Goal: Obtain resource: Obtain resource

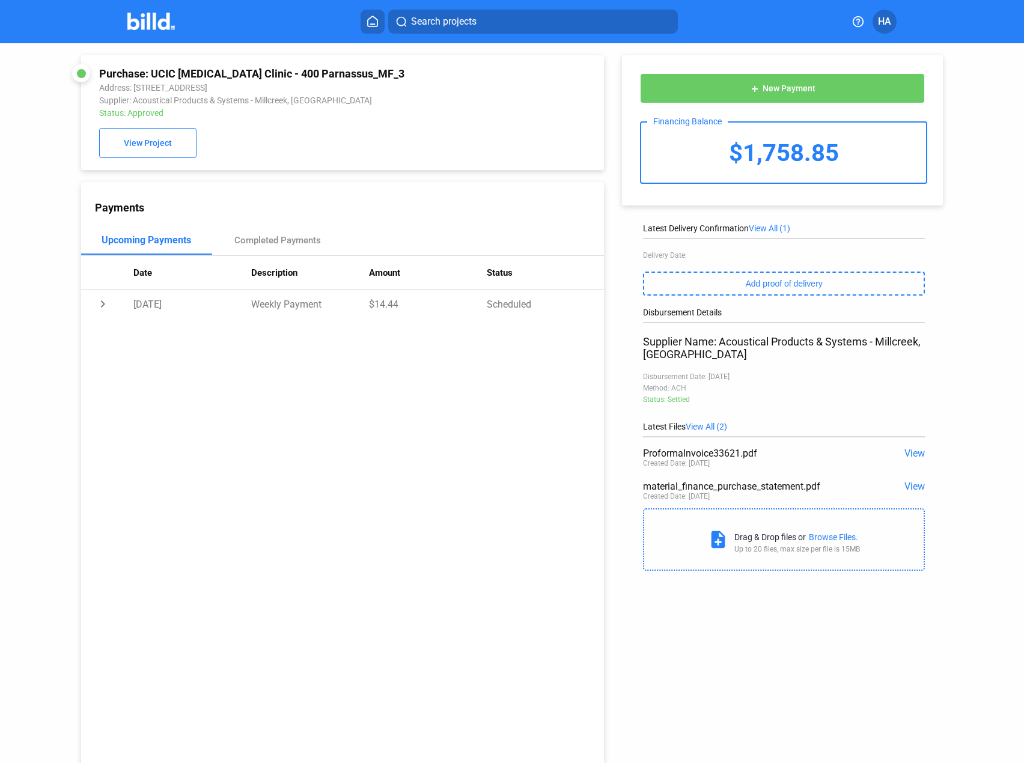
click at [910, 457] on span "View" at bounding box center [915, 453] width 20 height 11
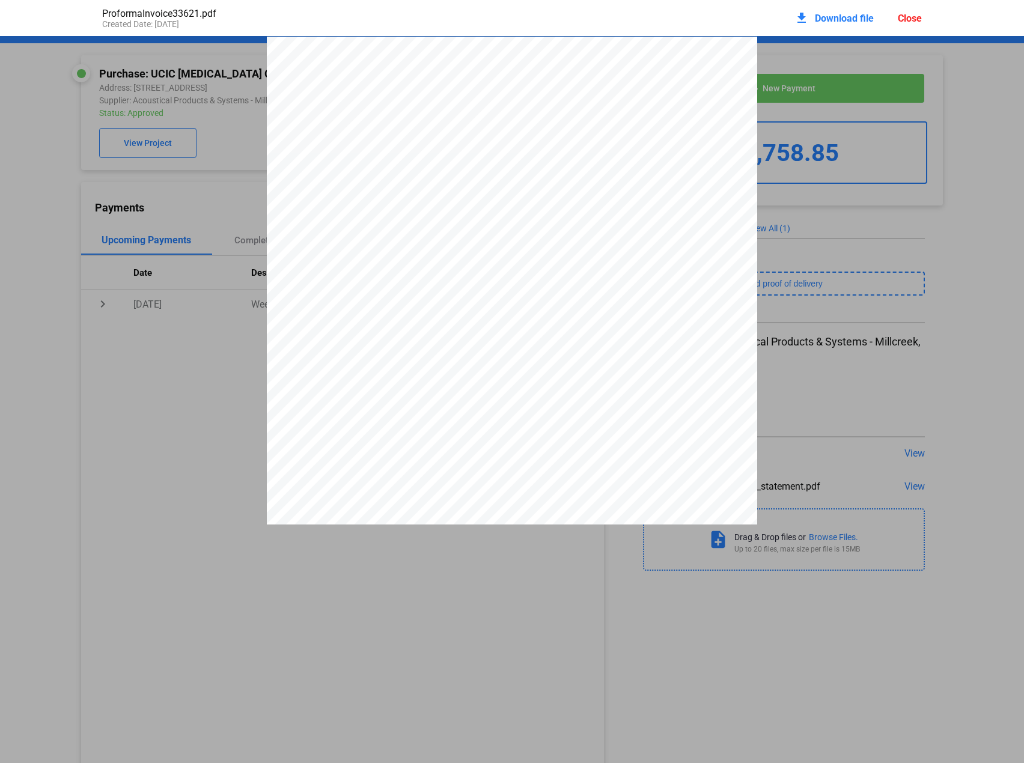
click at [909, 16] on div "Close" at bounding box center [910, 18] width 24 height 11
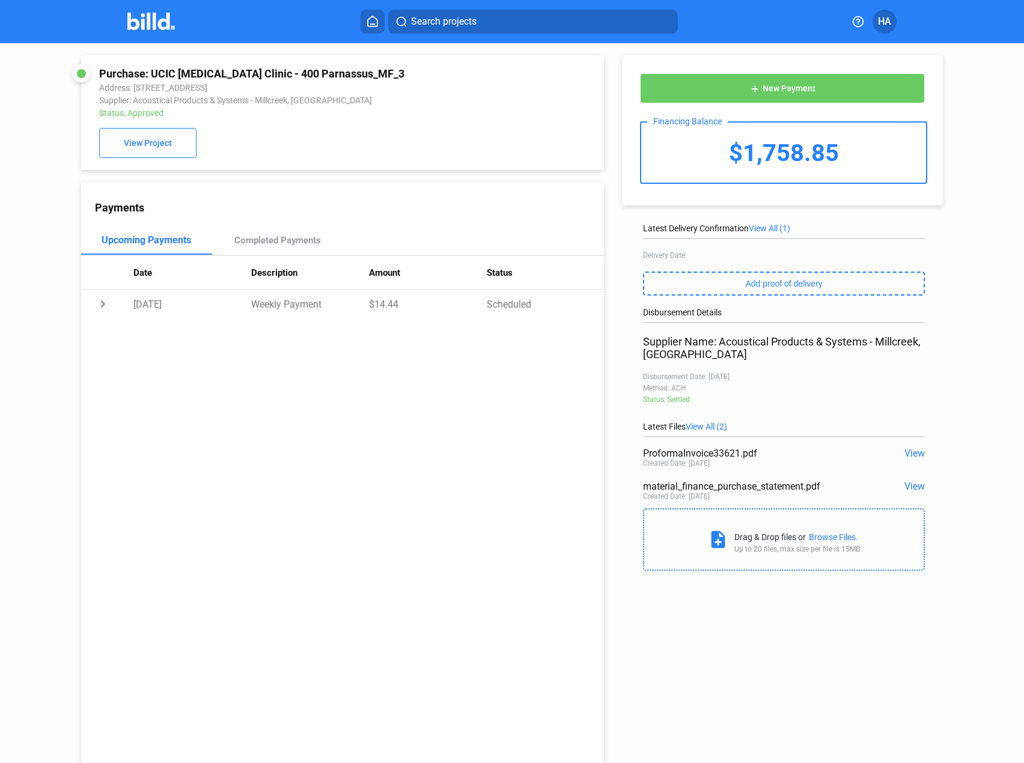
click at [910, 487] on span "View" at bounding box center [915, 486] width 20 height 11
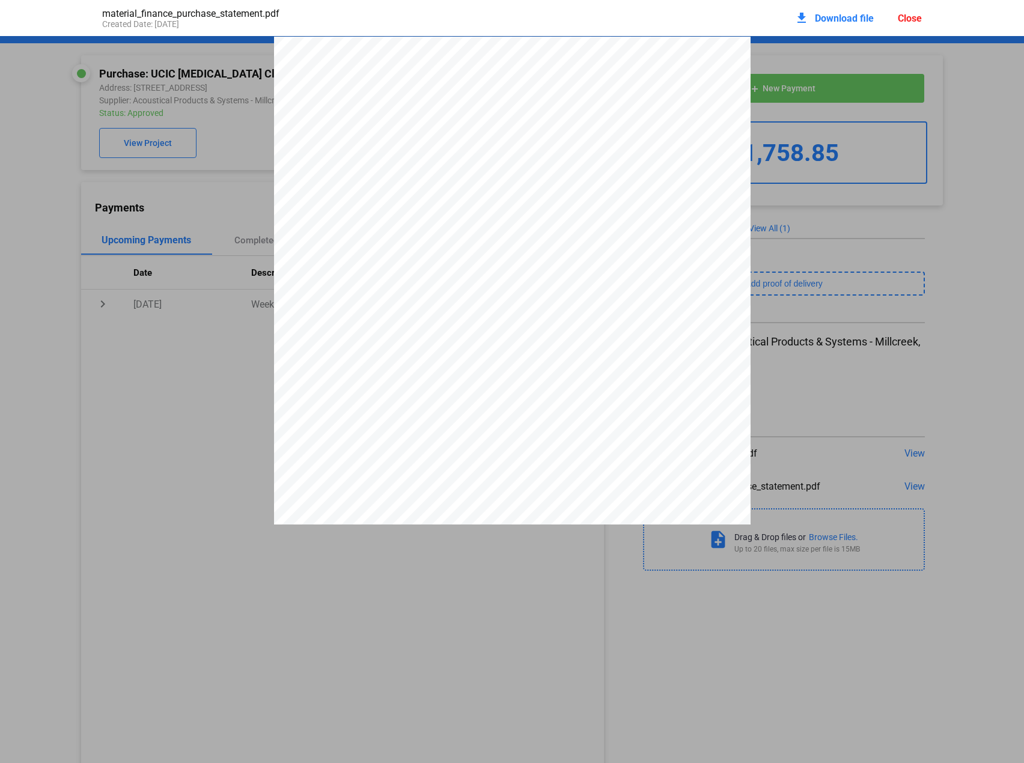
click at [907, 14] on div "Close" at bounding box center [910, 18] width 24 height 11
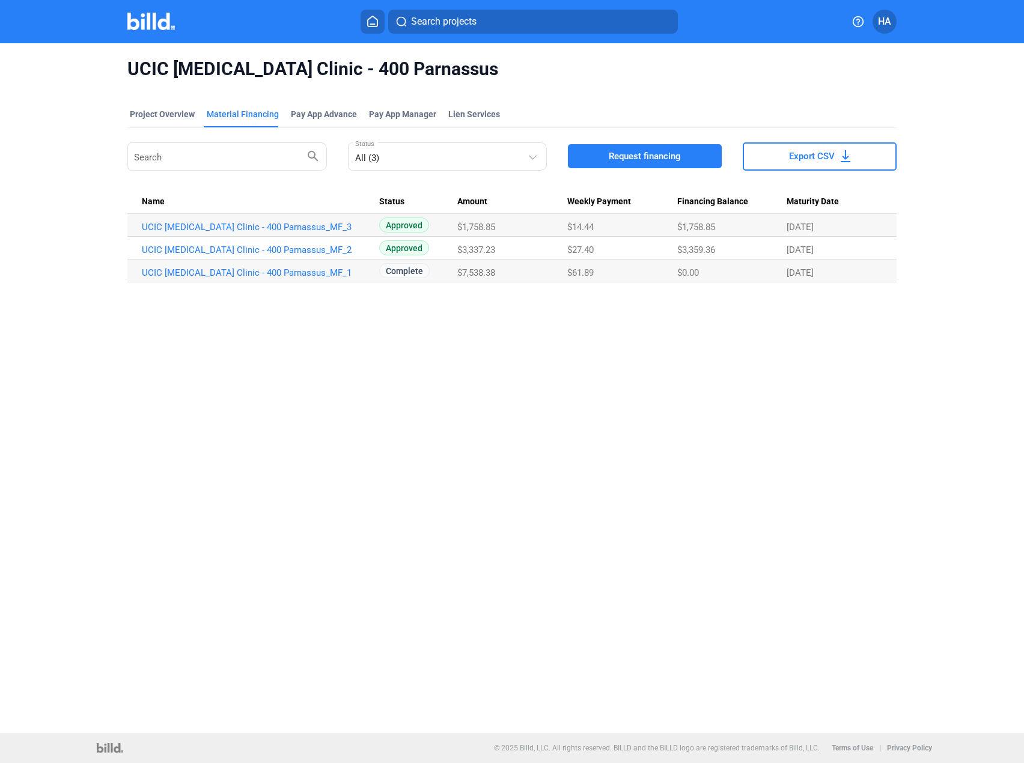
drag, startPoint x: 313, startPoint y: 225, endPoint x: 138, endPoint y: 230, distance: 175.0
click at [138, 230] on td "UCIC [MEDICAL_DATA] Clinic - 400 Parnassus_MF_3" at bounding box center [253, 225] width 252 height 23
copy link "UCIC [MEDICAL_DATA] Clinic - 400 Parnassus_MF_3"
click at [142, 26] on img at bounding box center [150, 21] width 47 height 17
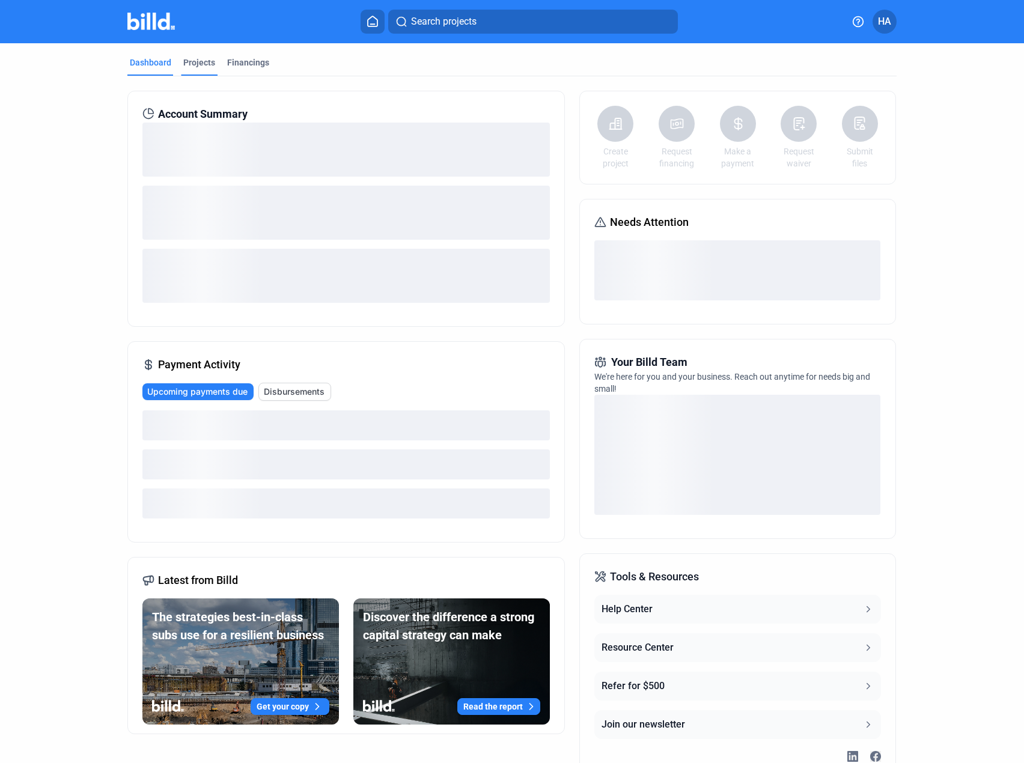
click at [191, 63] on div "Projects" at bounding box center [199, 62] width 32 height 12
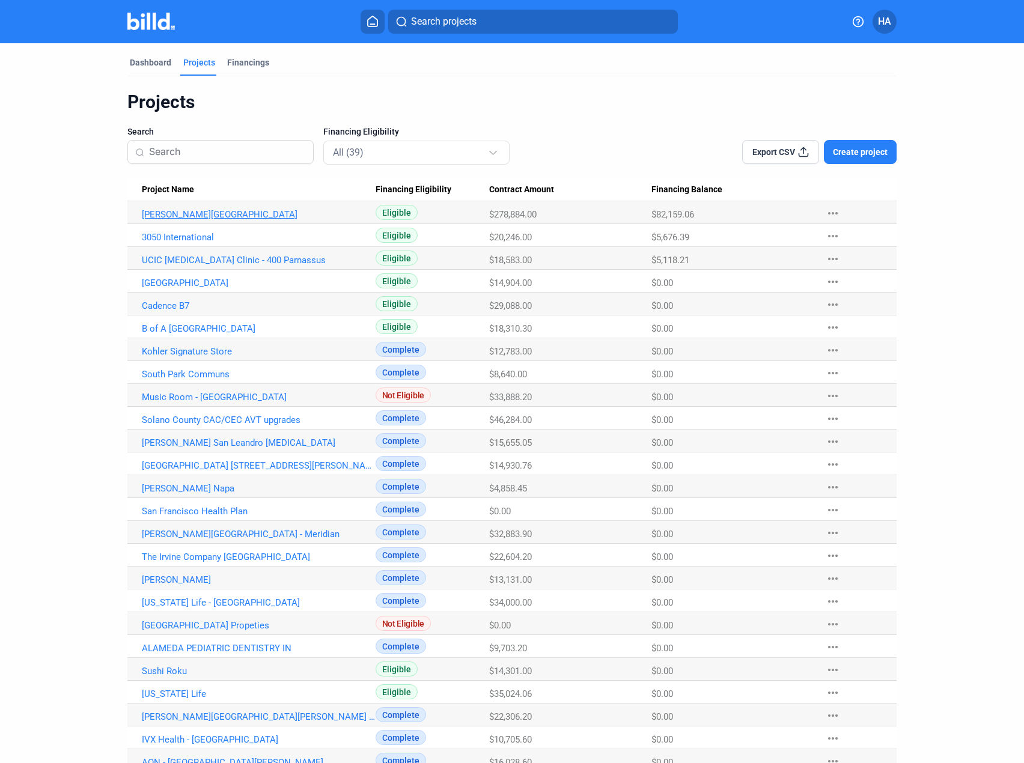
click at [156, 218] on link "[PERSON_NAME][GEOGRAPHIC_DATA]" at bounding box center [259, 214] width 234 height 11
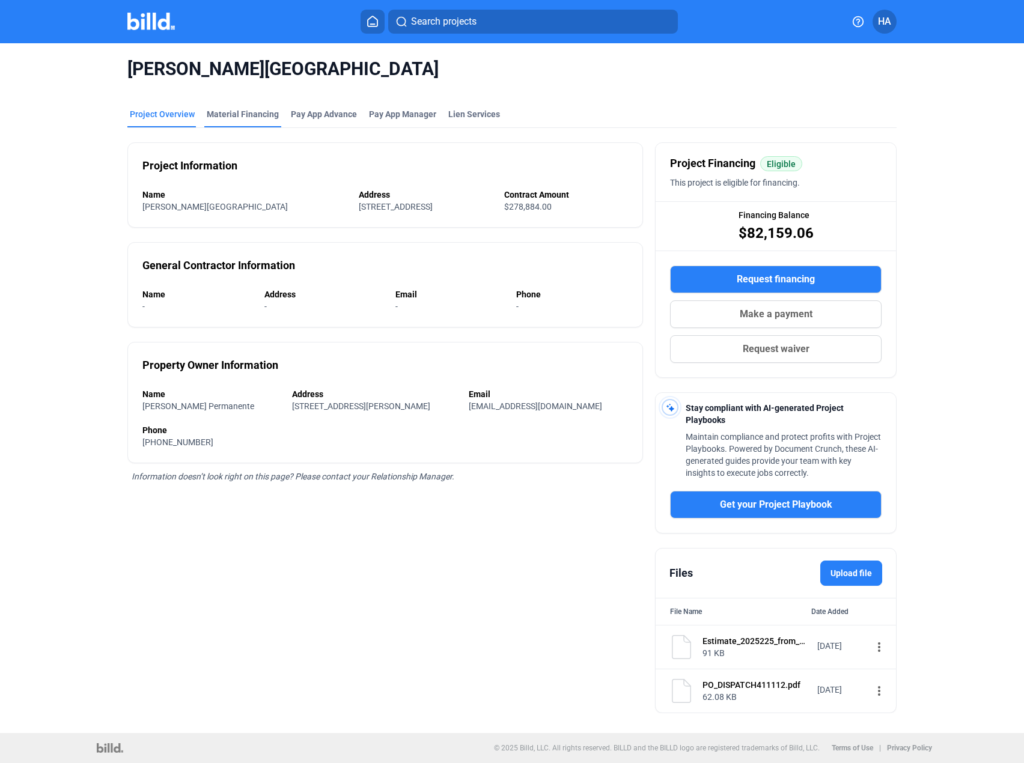
click at [243, 112] on div "Material Financing" at bounding box center [243, 114] width 72 height 12
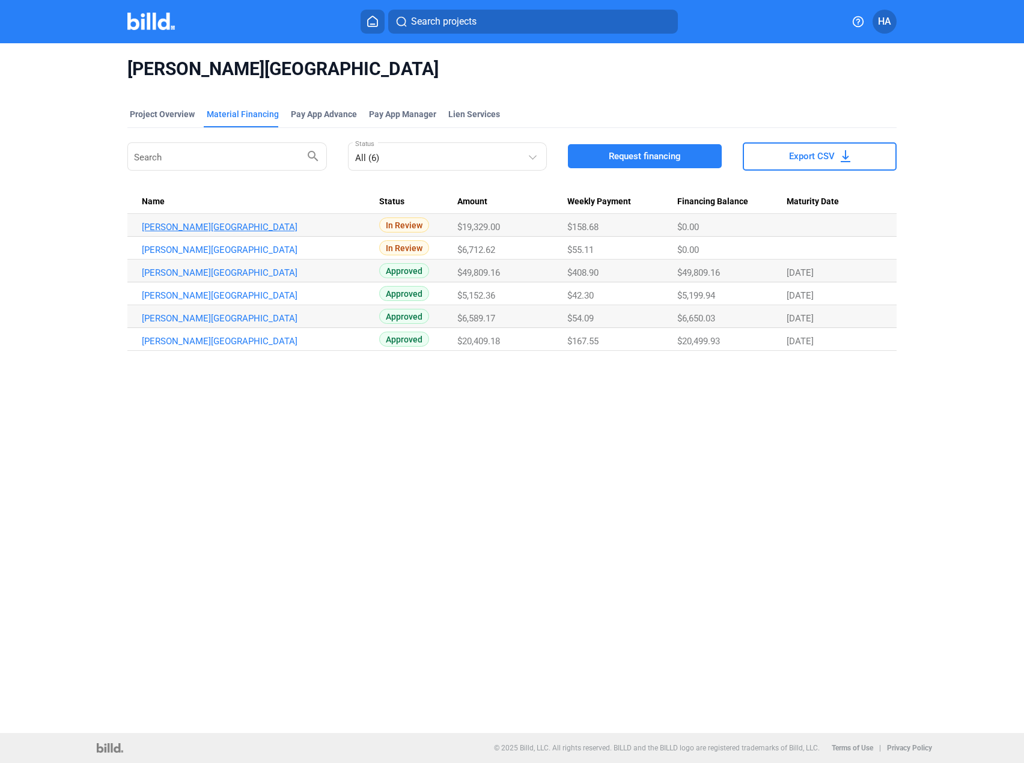
click at [258, 225] on link "[PERSON_NAME][GEOGRAPHIC_DATA]" at bounding box center [259, 227] width 234 height 11
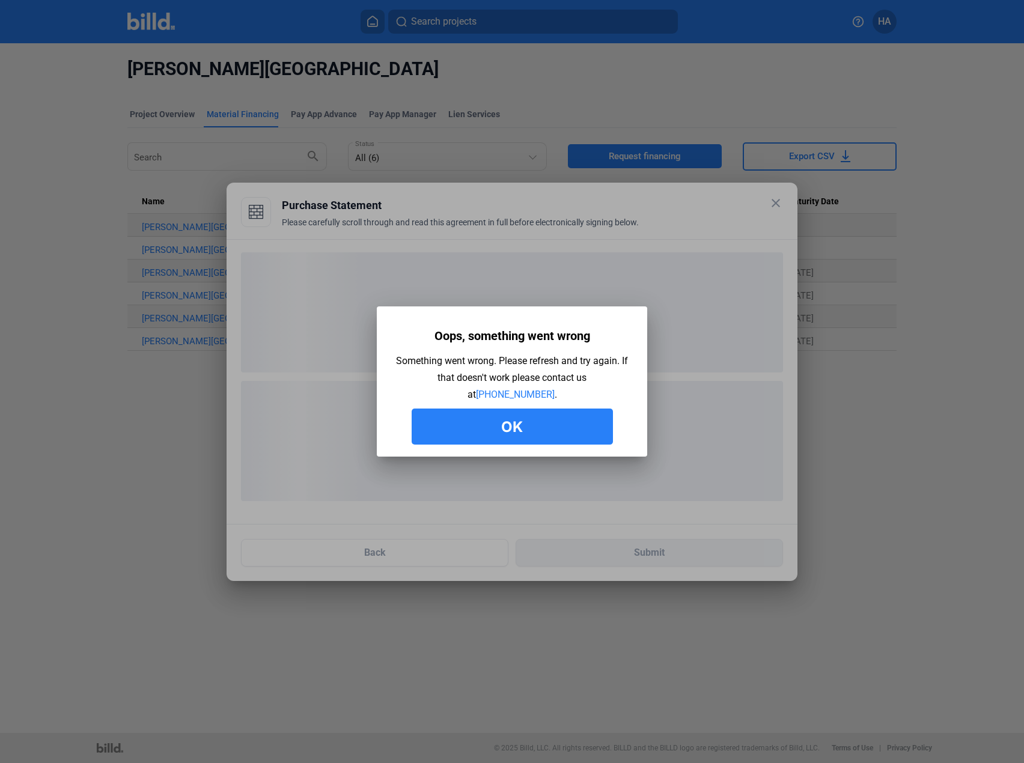
click at [489, 421] on button "Ok" at bounding box center [512, 427] width 201 height 36
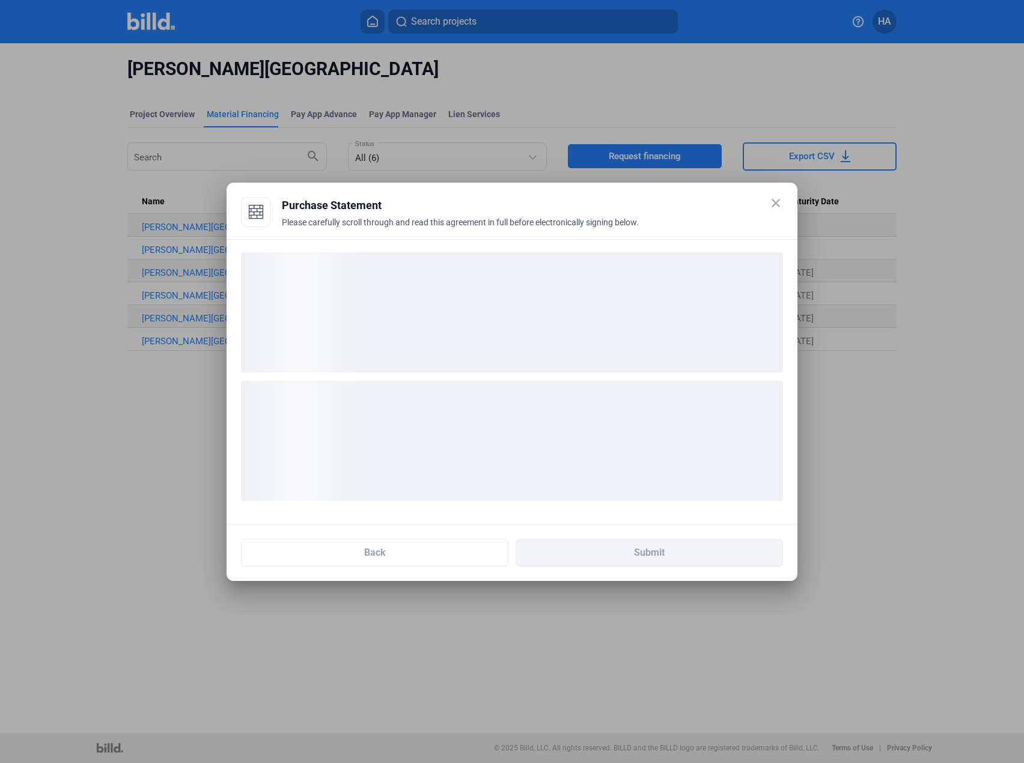
click at [779, 206] on mat-icon "close" at bounding box center [776, 203] width 14 height 14
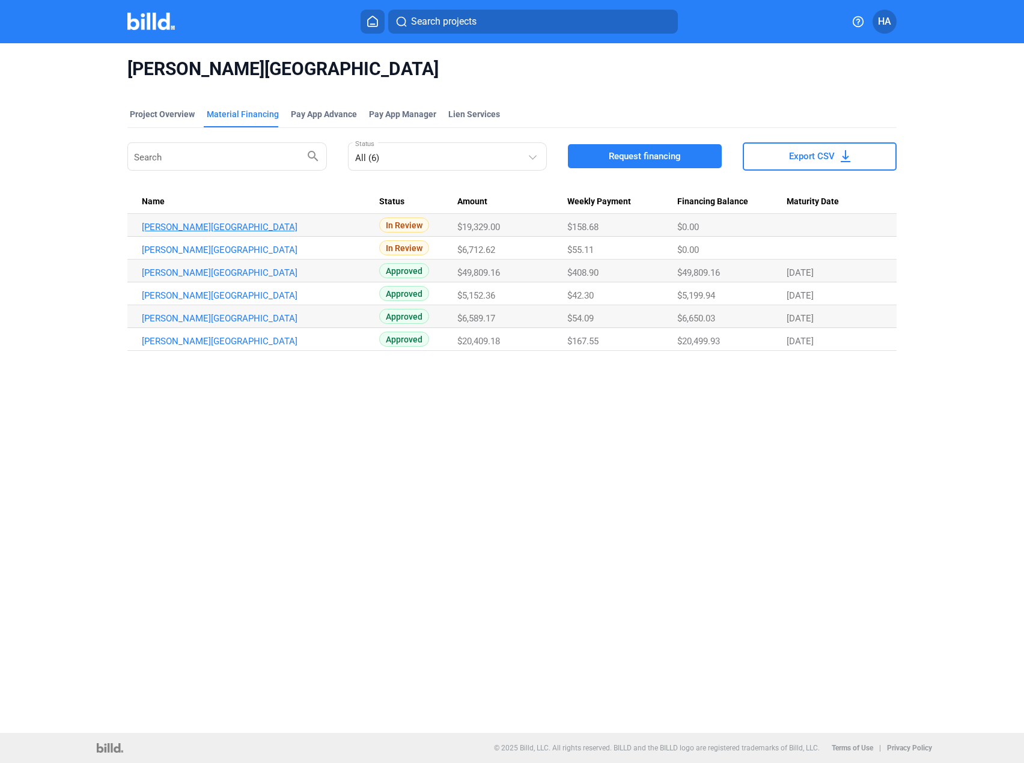
click at [261, 227] on link "[PERSON_NAME][GEOGRAPHIC_DATA]" at bounding box center [259, 227] width 234 height 11
